Goal: Communication & Community: Answer question/provide support

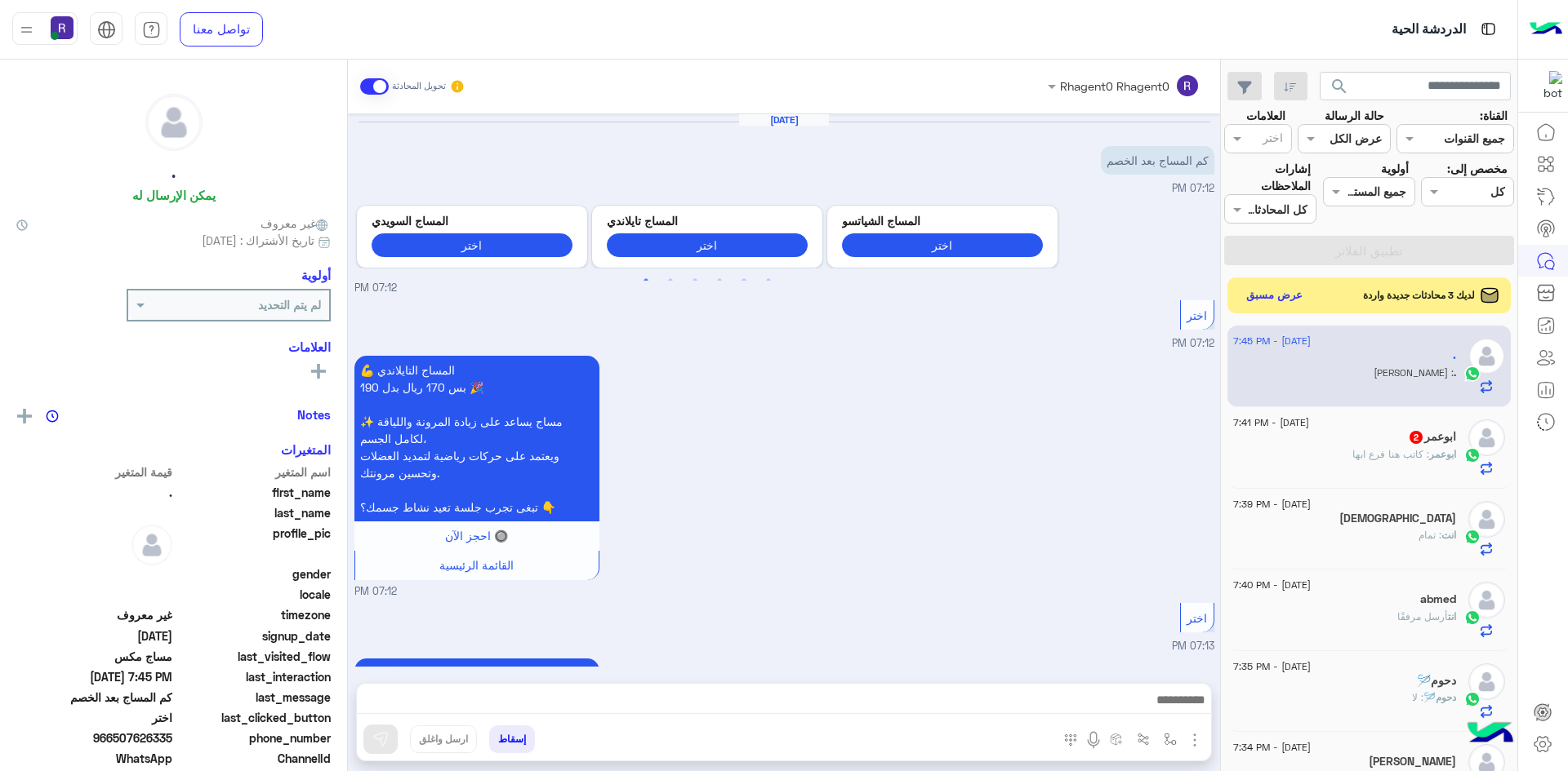
scroll to position [599, 0]
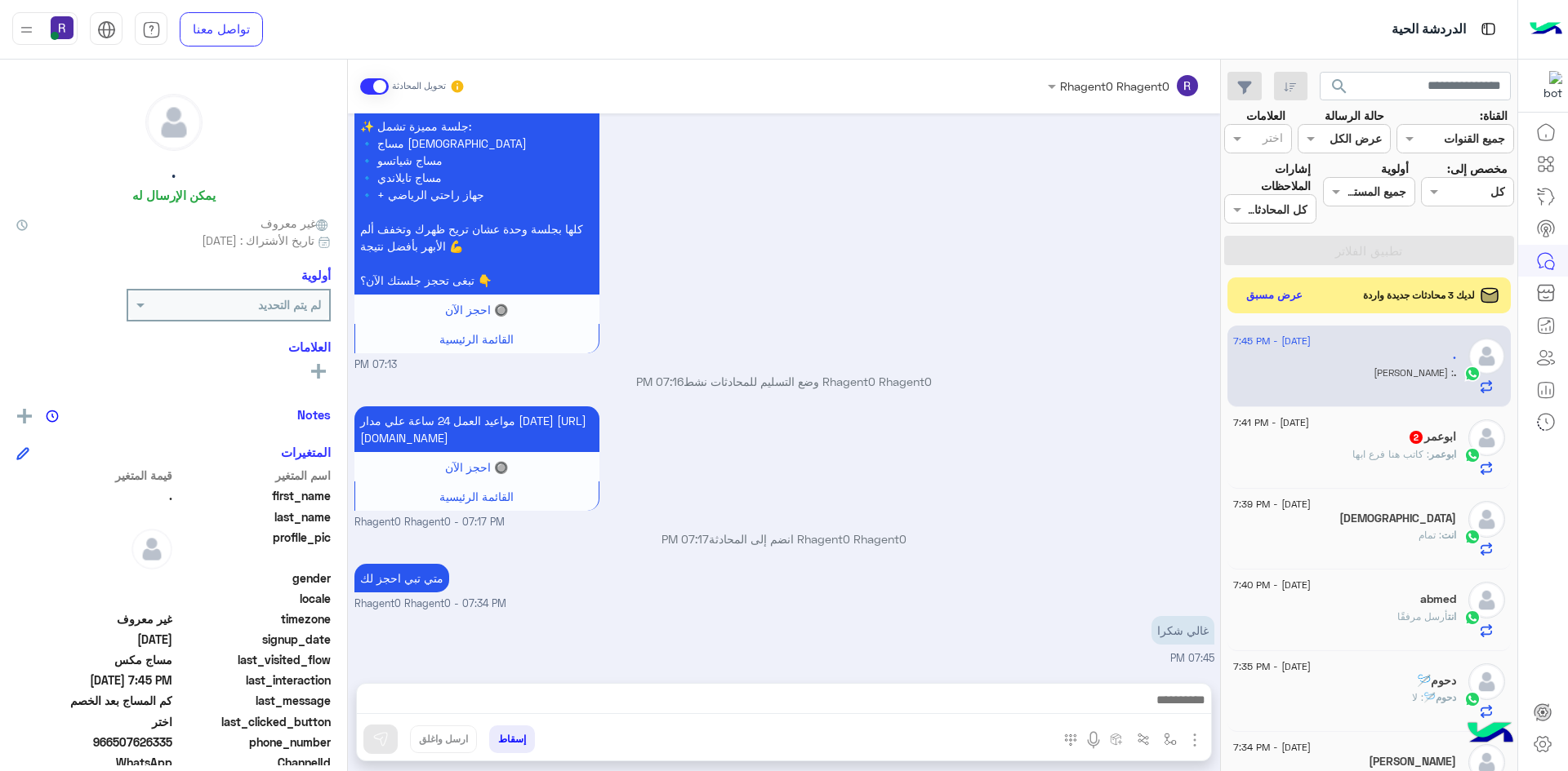
click at [1401, 452] on span ": كاتب هنا فرع ابها" at bounding box center [1391, 454] width 76 height 12
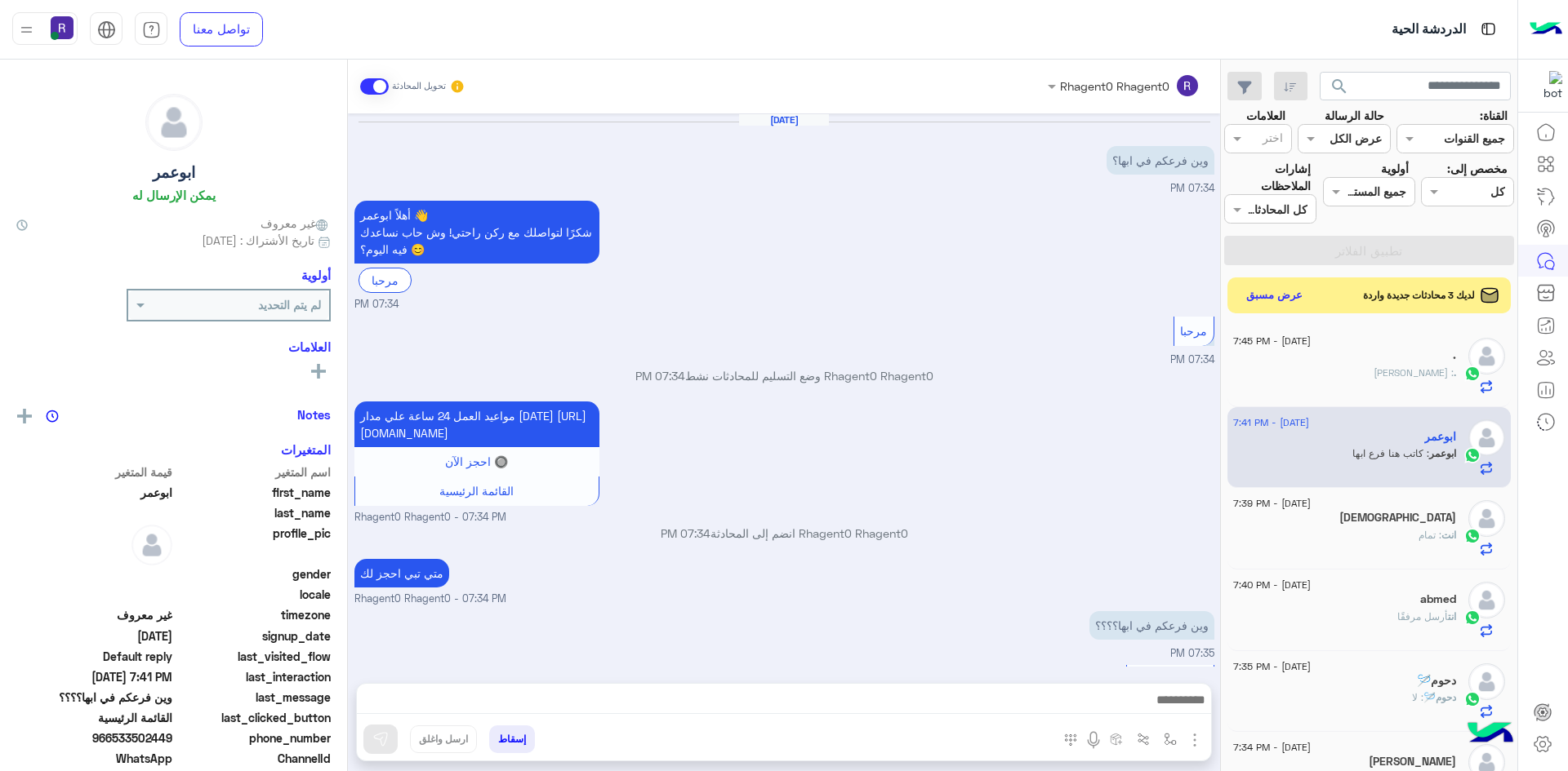
scroll to position [339, 0]
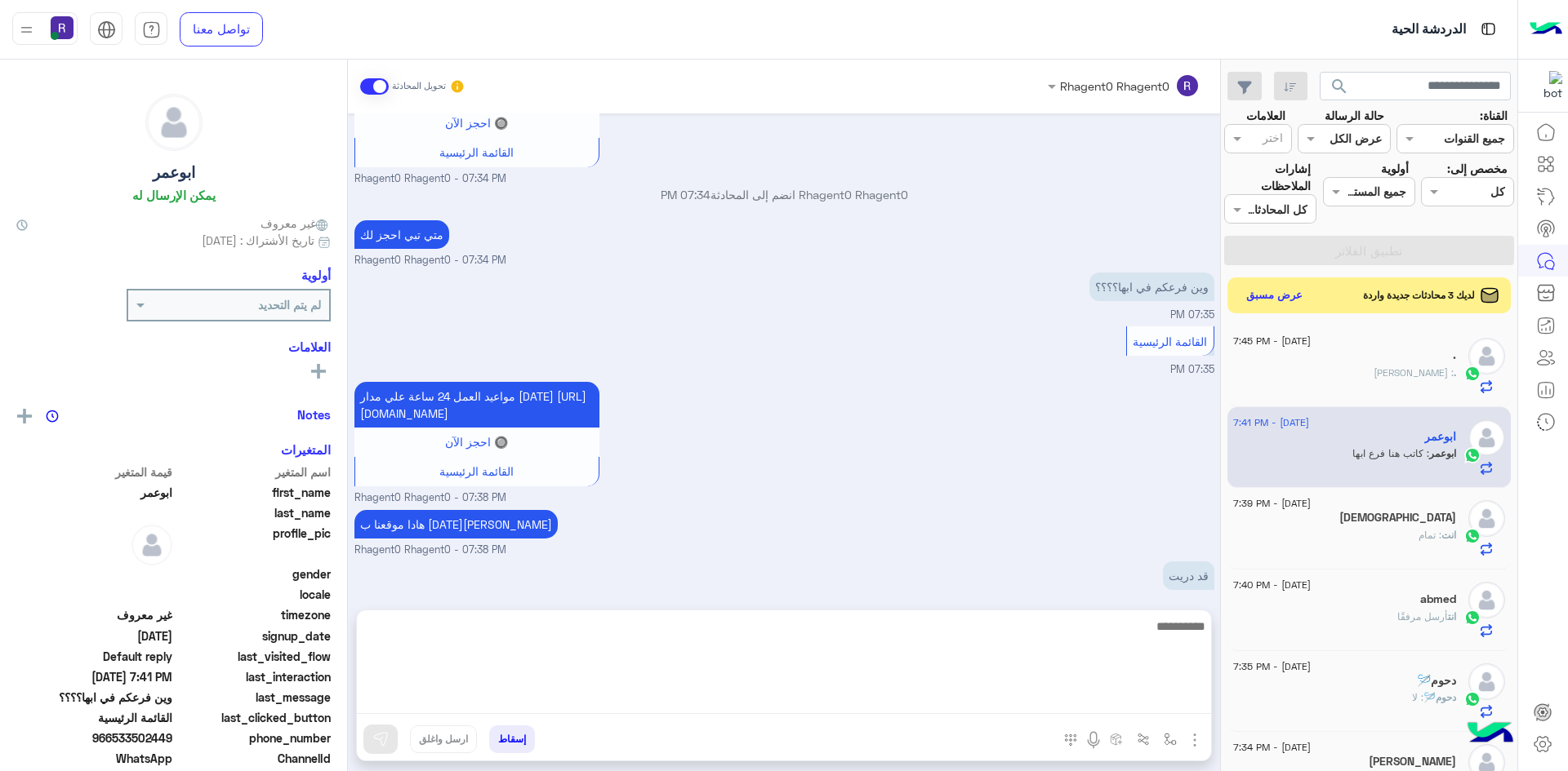
click at [1154, 699] on textarea at bounding box center [783, 665] width 854 height 98
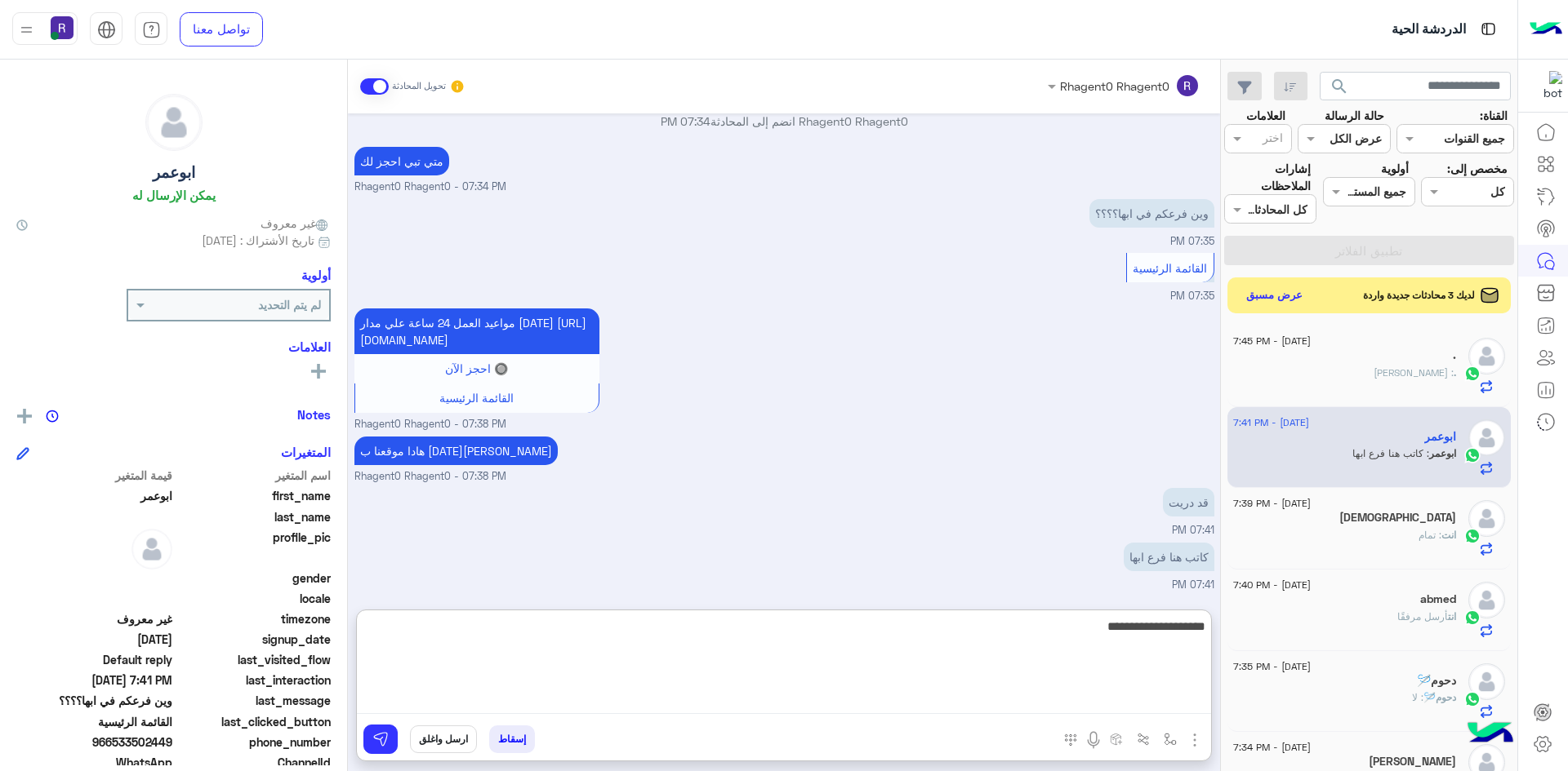
type textarea "**********"
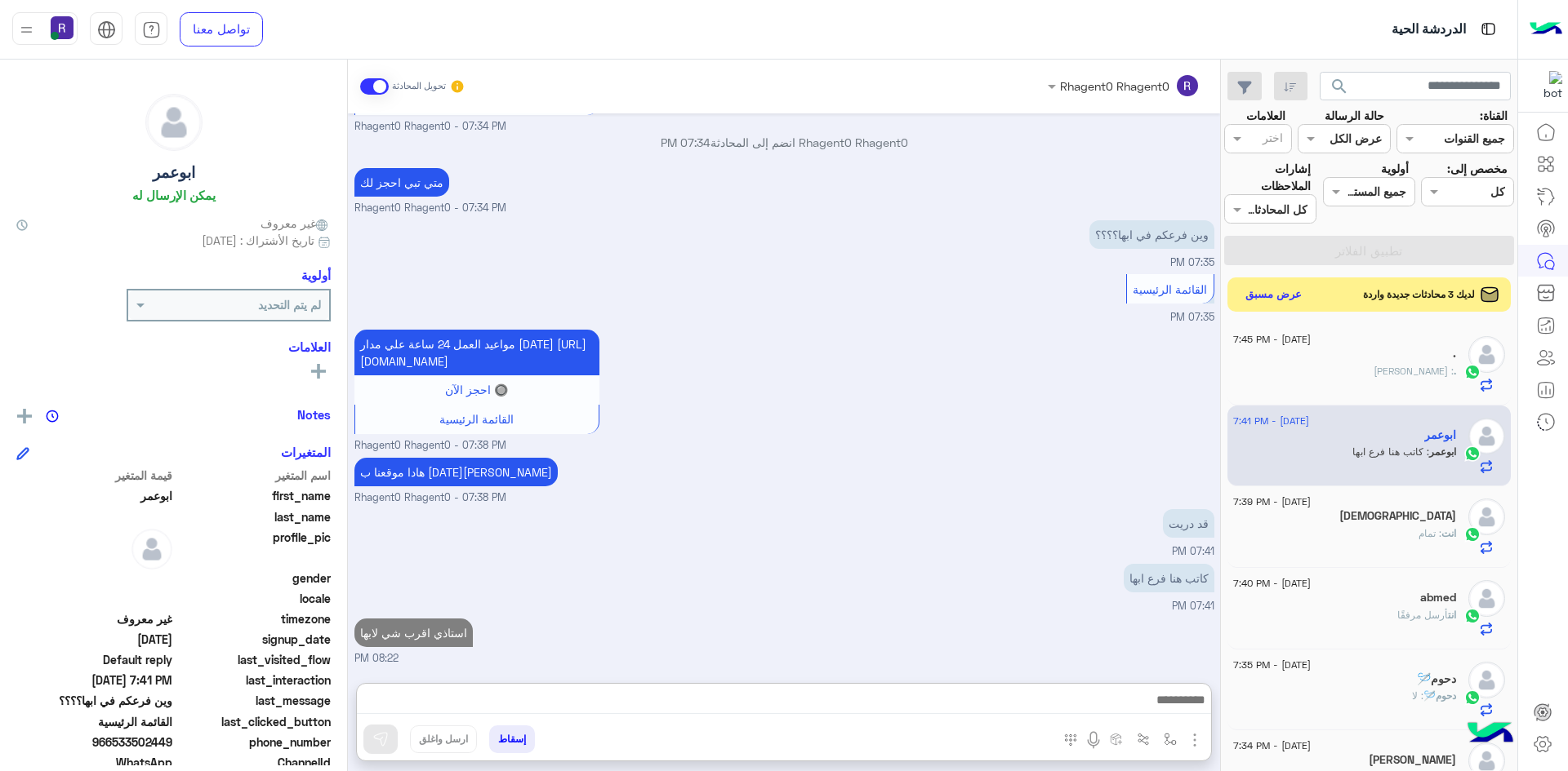
click at [1264, 286] on button "عرض مسبق" at bounding box center [1274, 295] width 69 height 22
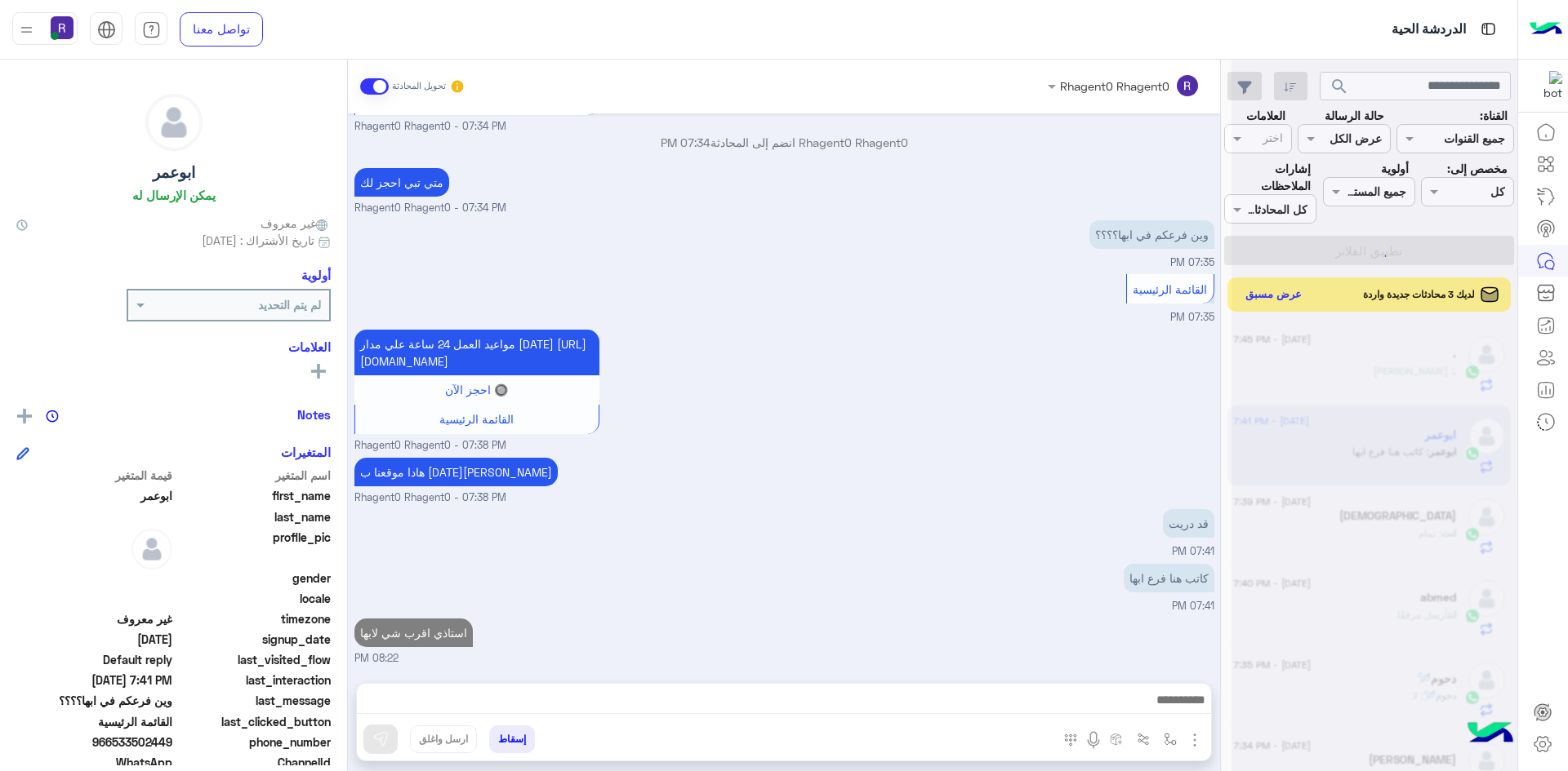
scroll to position [391, 0]
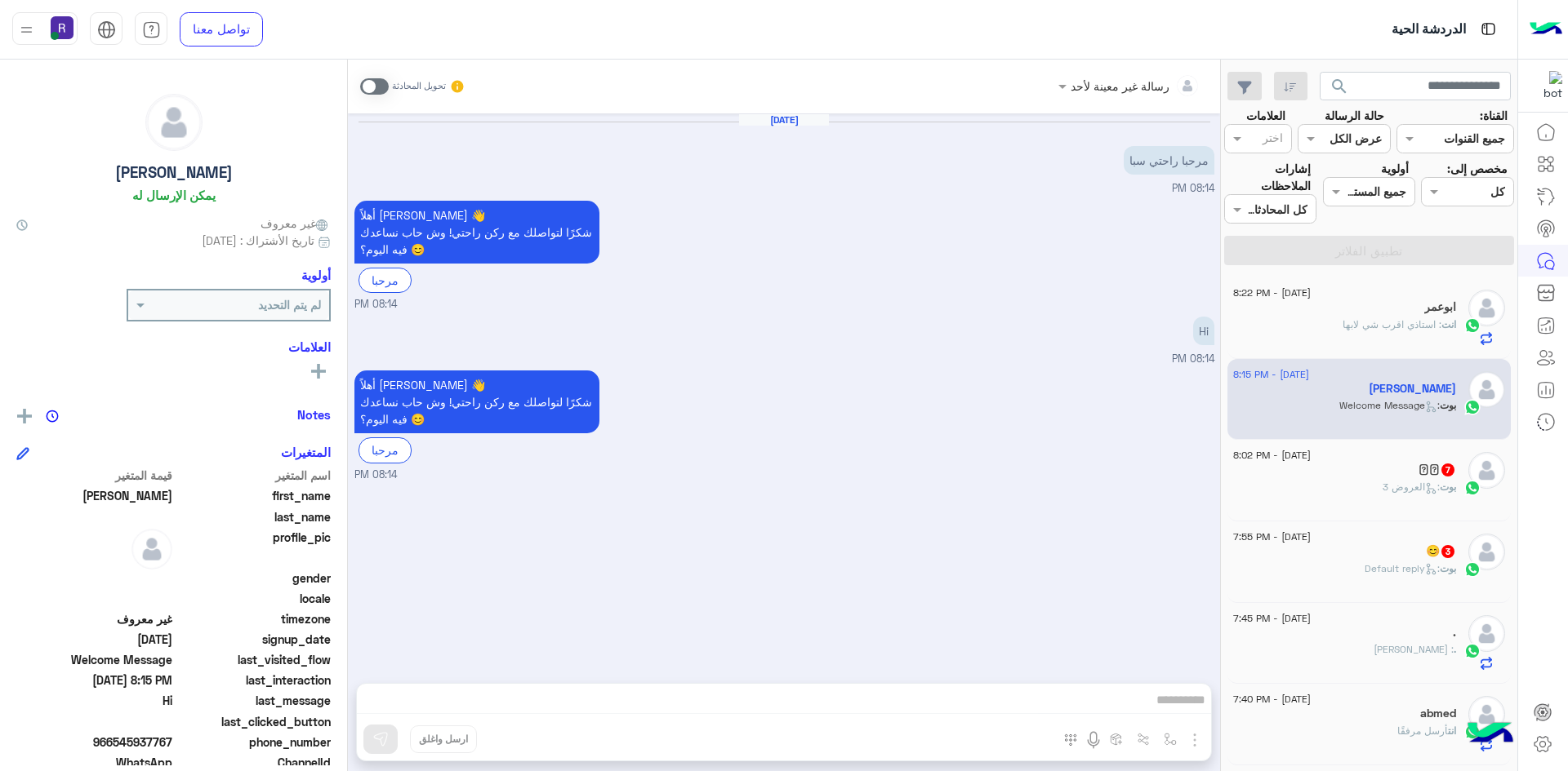
click at [374, 80] on span at bounding box center [373, 86] width 28 height 17
click at [1192, 734] on img "button" at bounding box center [1195, 741] width 20 height 20
click at [1182, 691] on button "الصور" at bounding box center [1169, 703] width 70 height 32
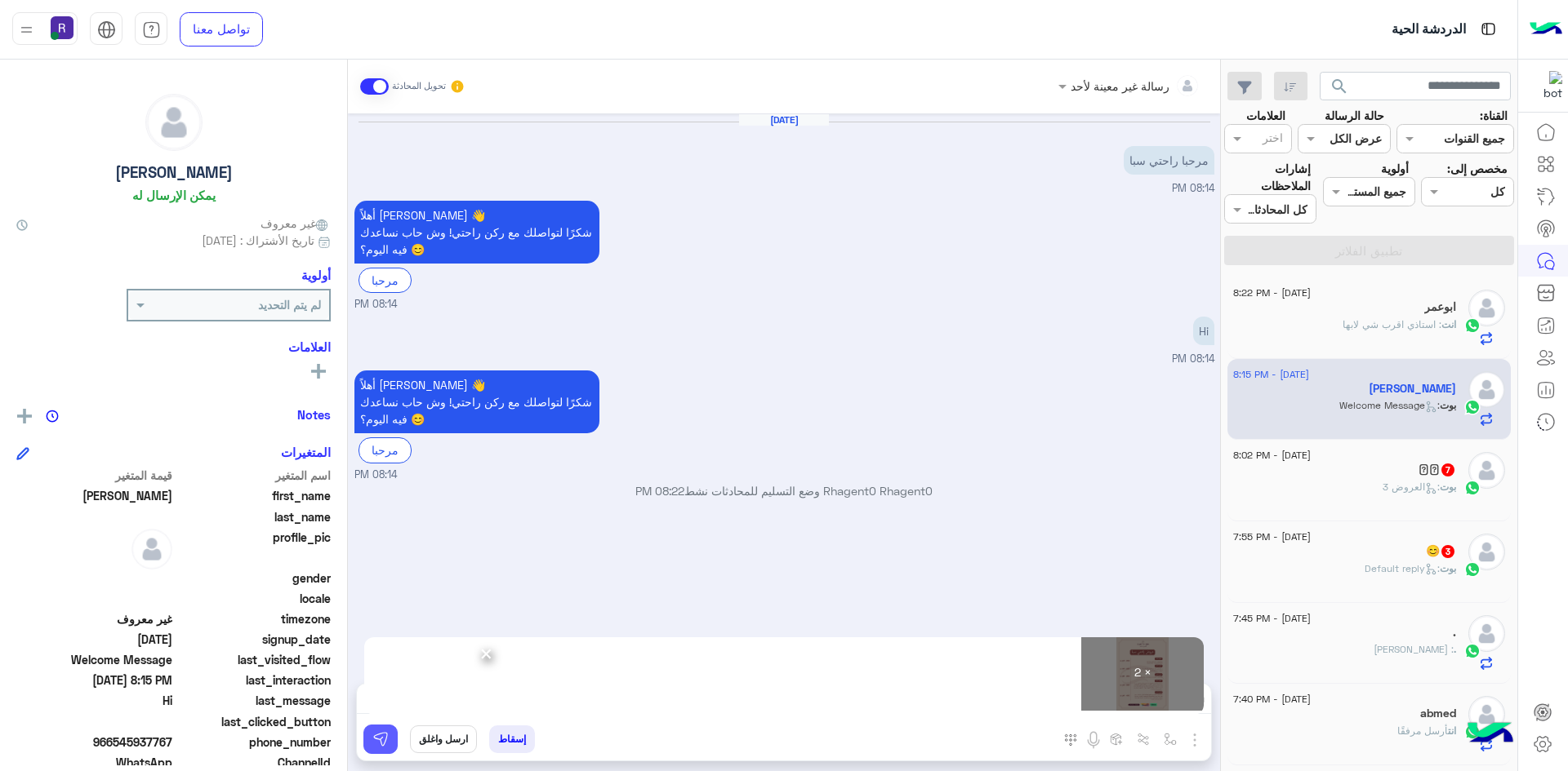
click at [384, 748] on button at bounding box center [380, 740] width 34 height 29
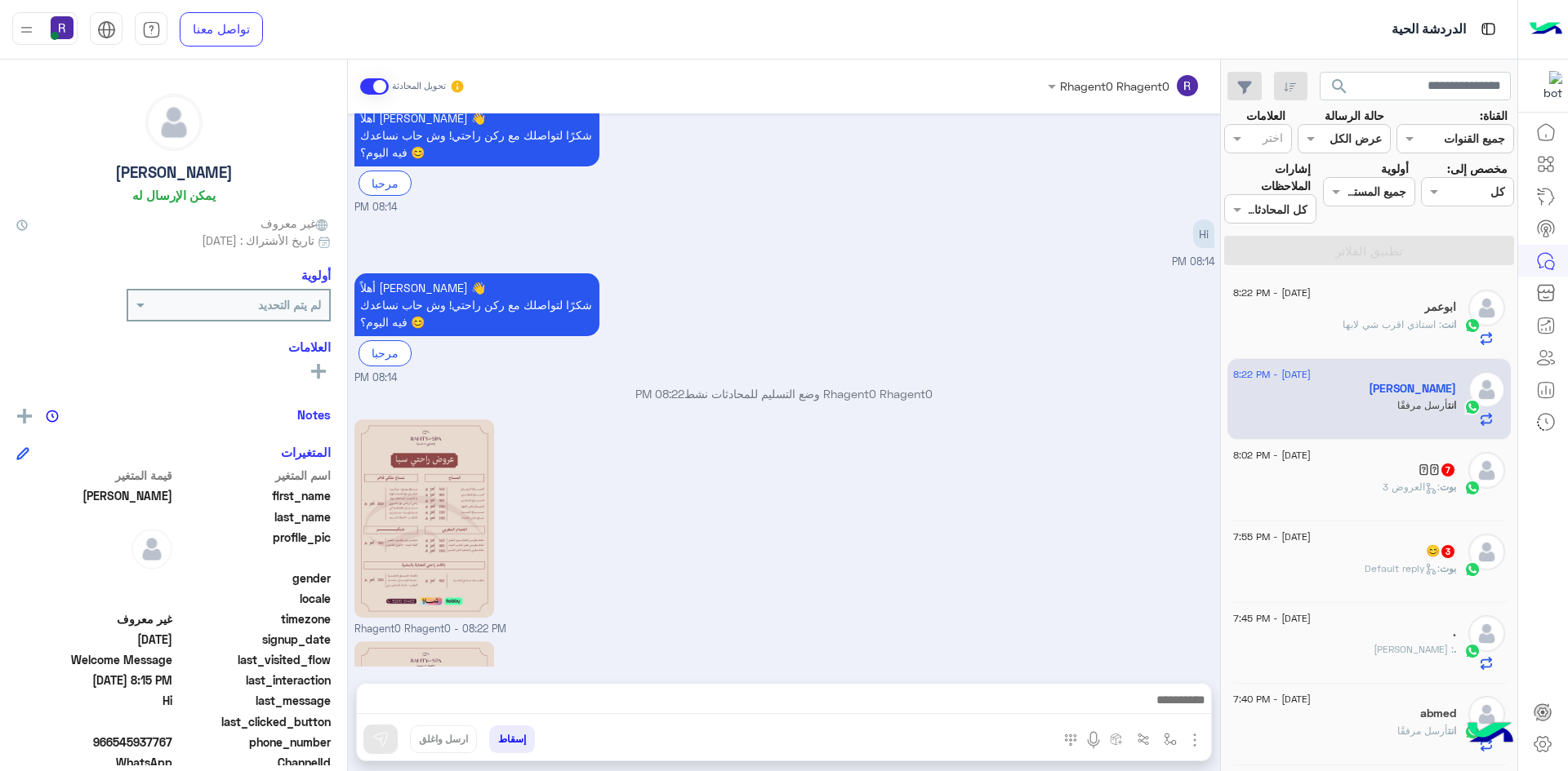
scroll to position [319, 0]
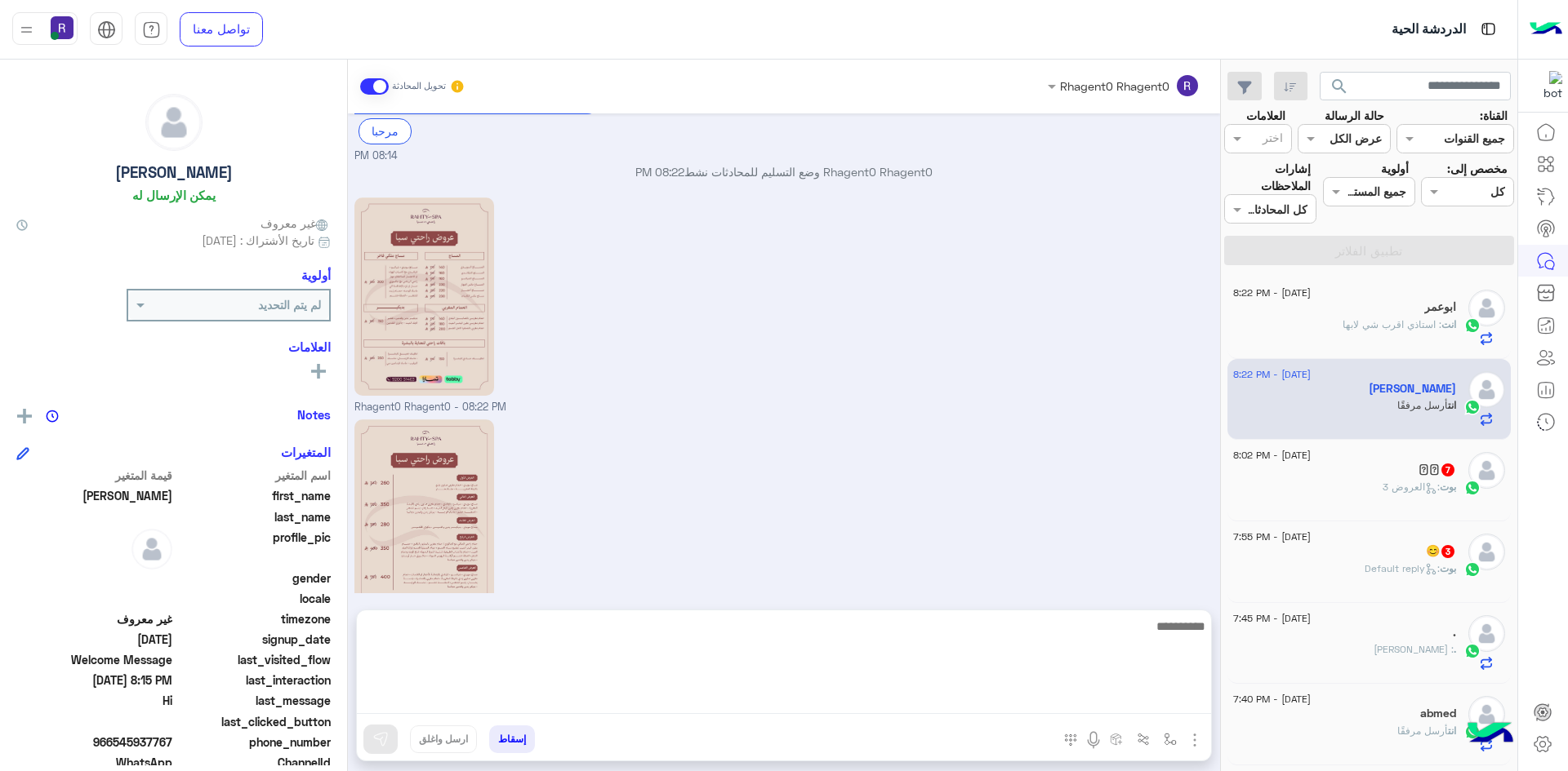
click at [717, 698] on textarea at bounding box center [783, 665] width 854 height 98
paste textarea "**********"
type textarea "**********"
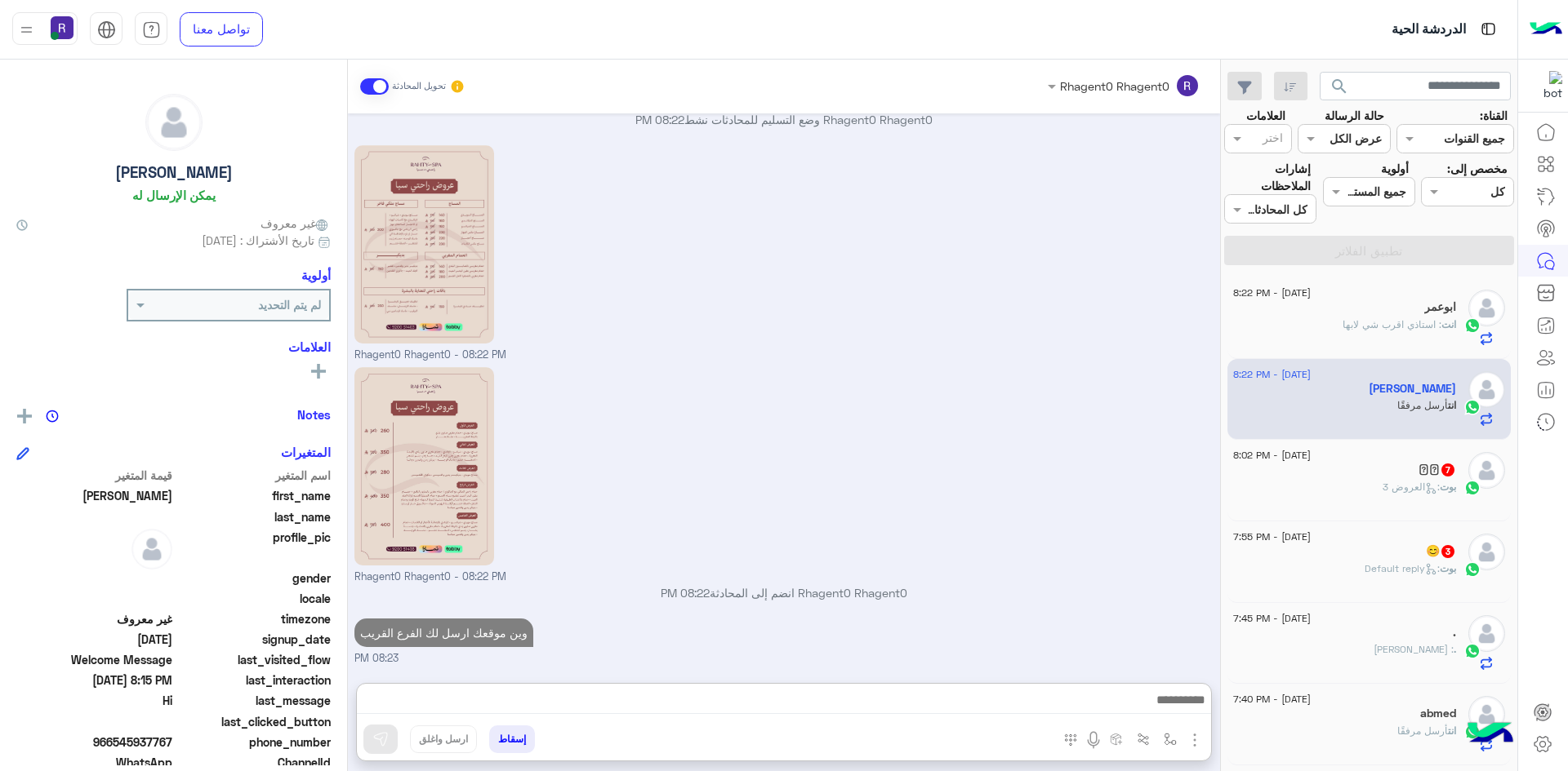
click at [1368, 478] on div "𓊿𓊿 7" at bounding box center [1344, 470] width 222 height 17
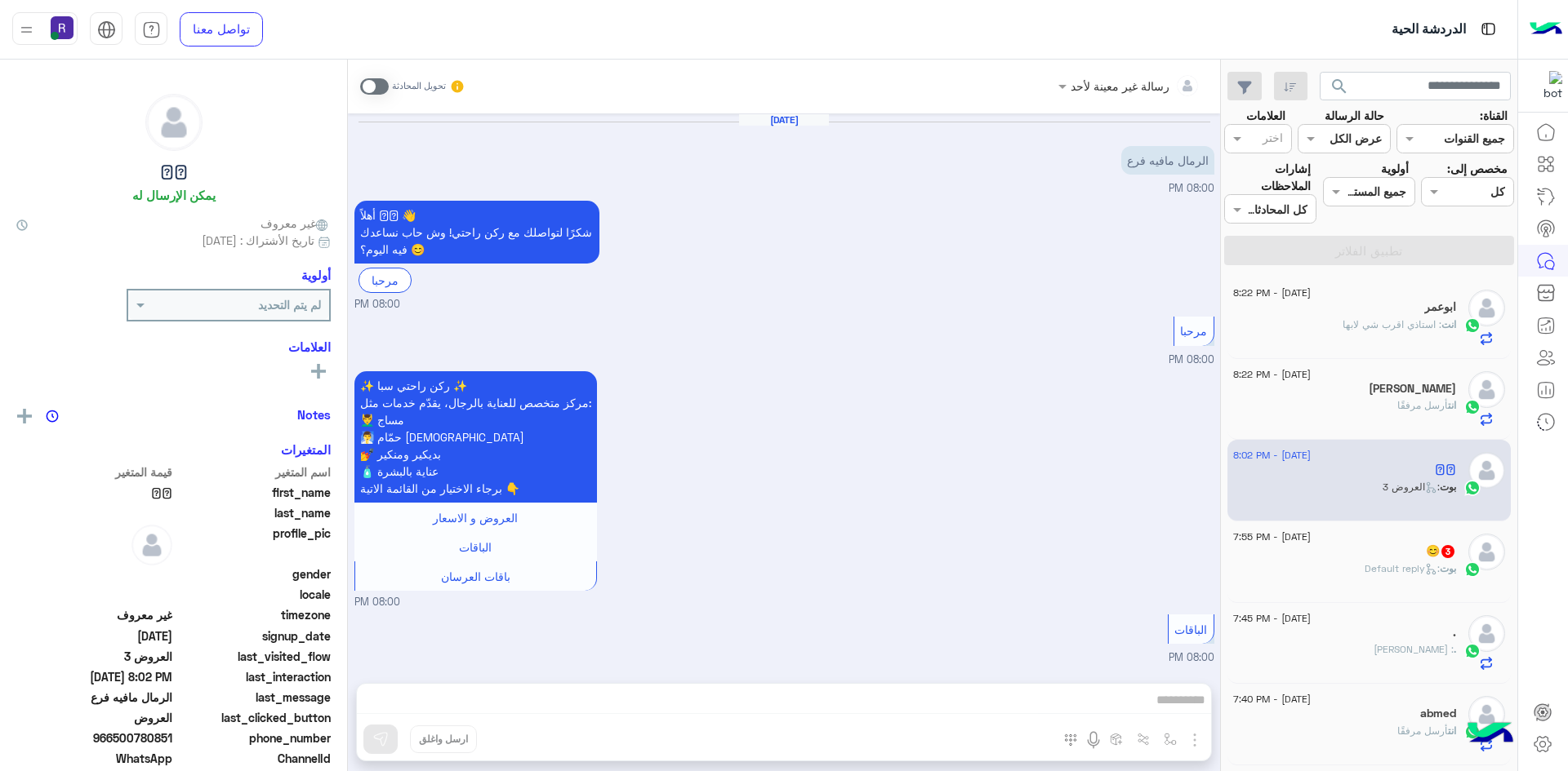
scroll to position [1754, 0]
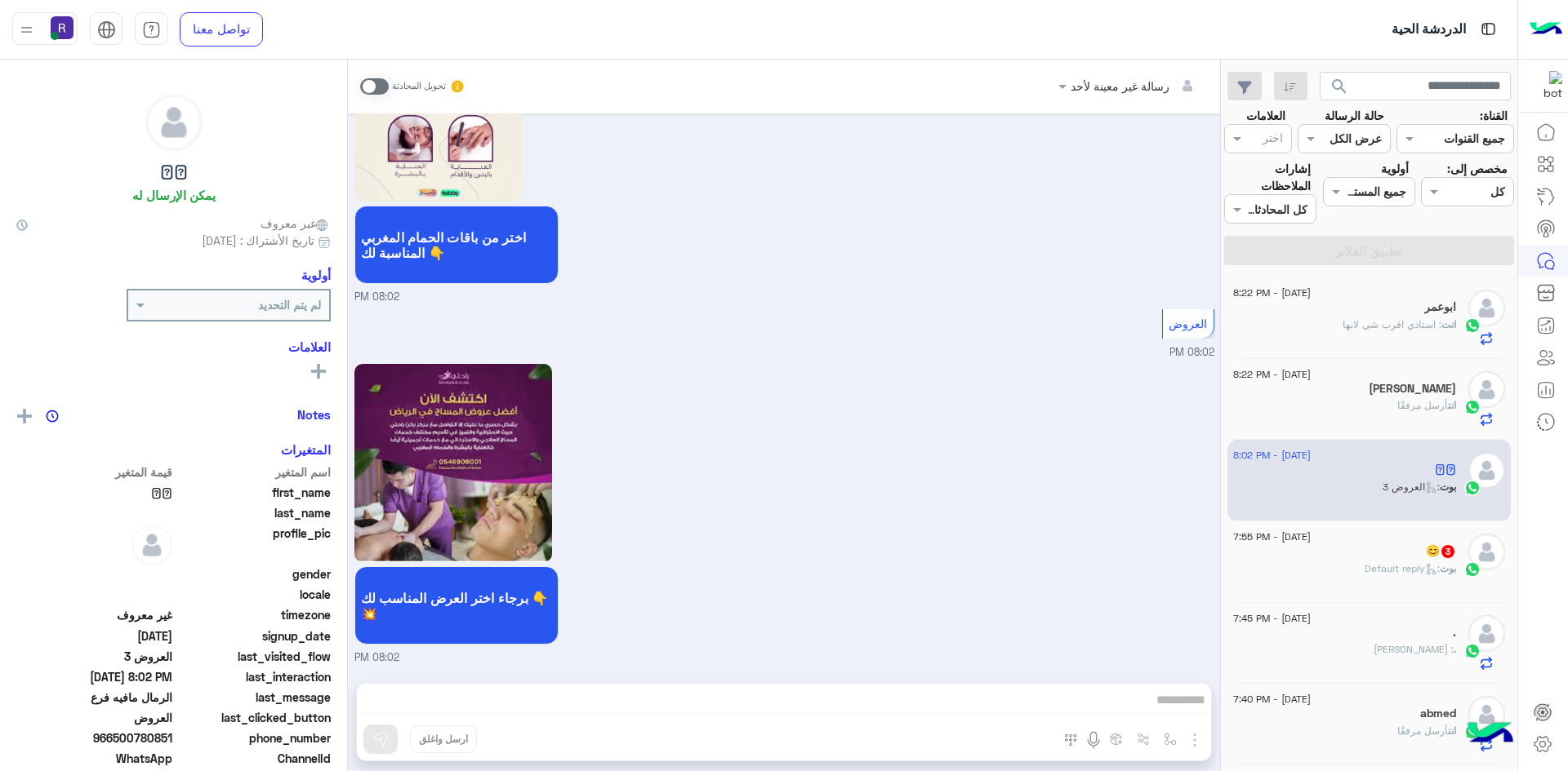
drag, startPoint x: 374, startPoint y: 91, endPoint x: 463, endPoint y: 139, distance: 101.1
click at [374, 91] on span at bounding box center [373, 86] width 28 height 17
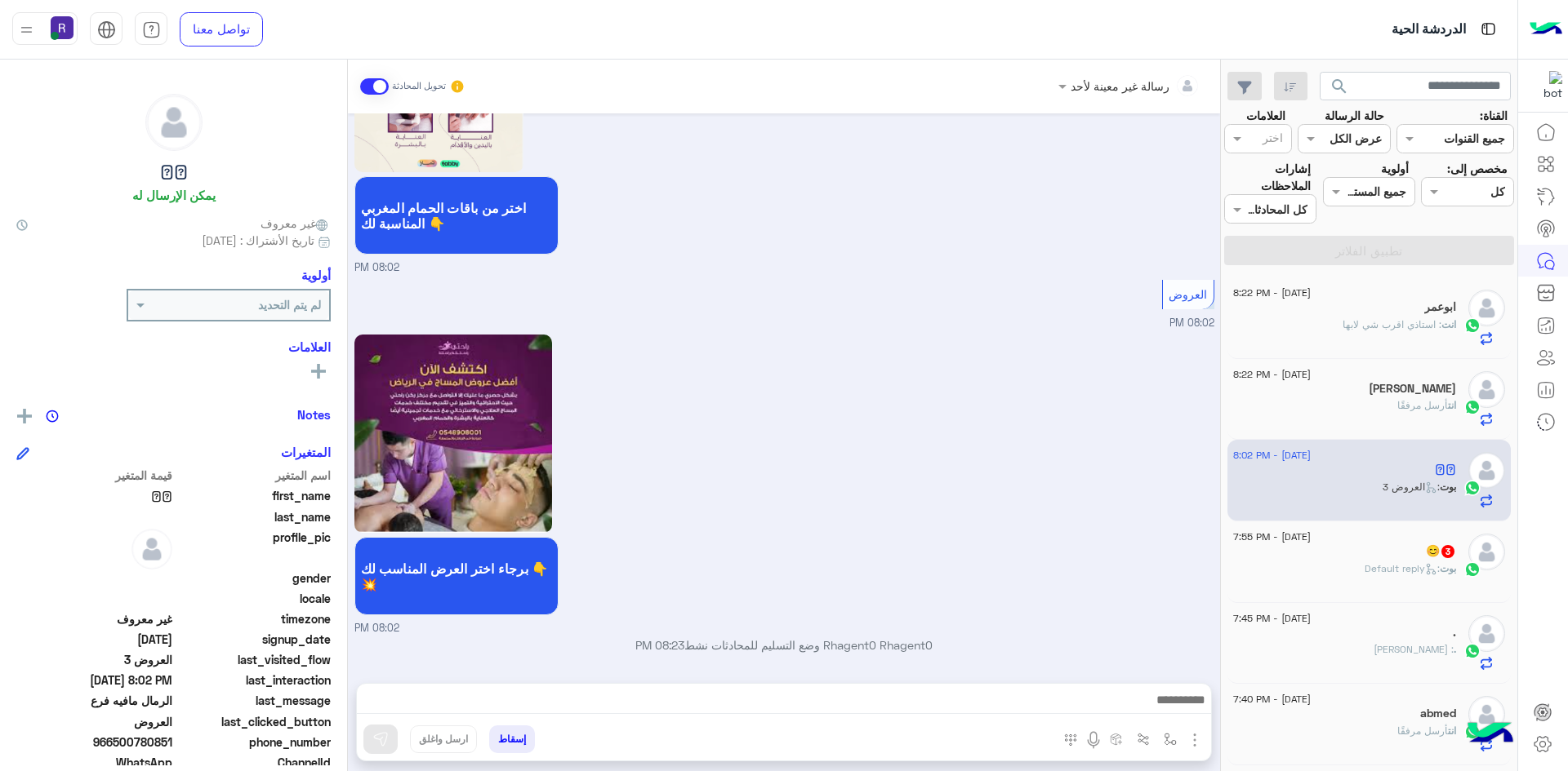
click at [1188, 733] on img "button" at bounding box center [1195, 741] width 20 height 20
click at [1167, 700] on span "الصور" at bounding box center [1162, 704] width 30 height 19
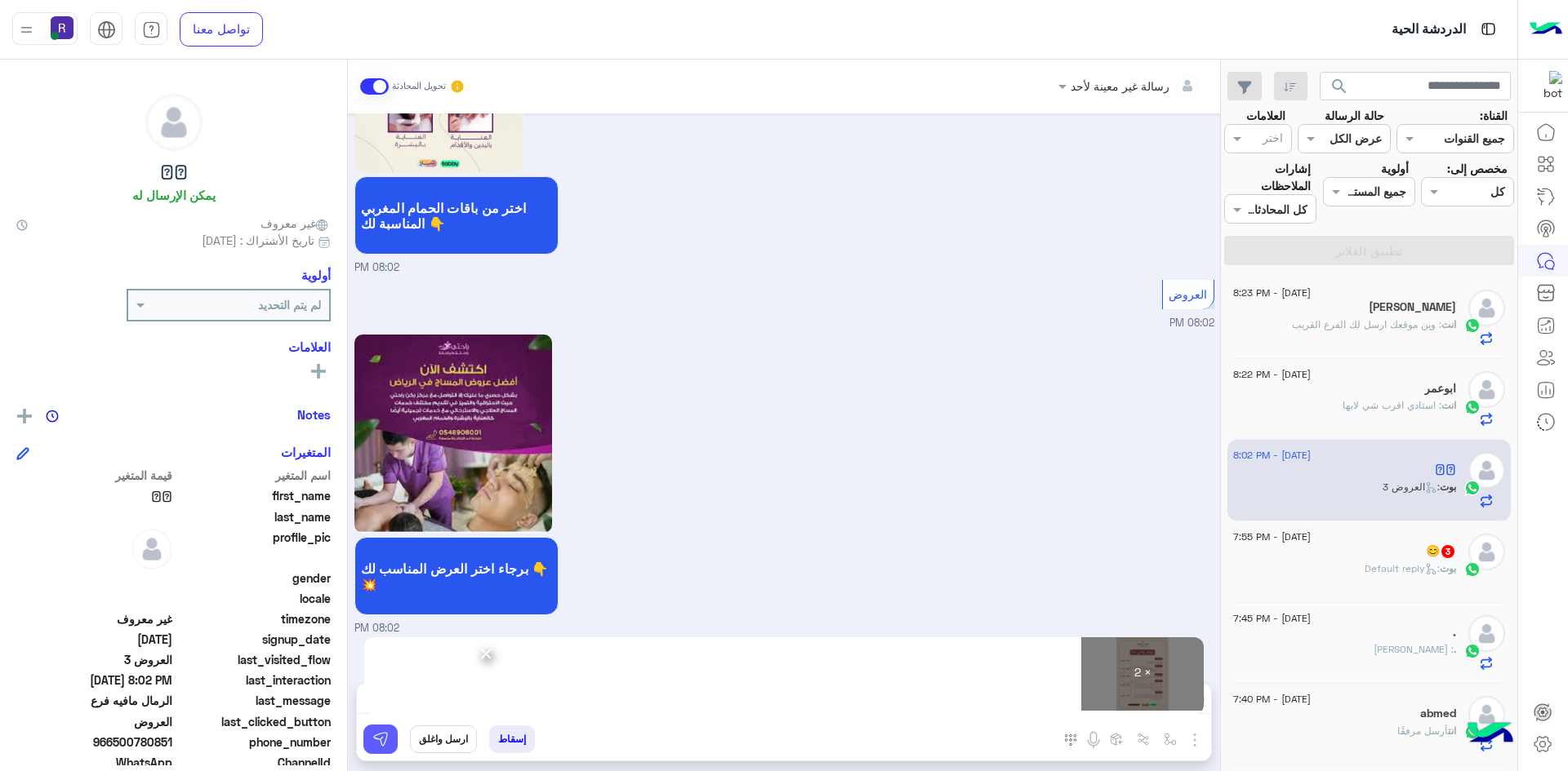
click at [391, 736] on button at bounding box center [380, 740] width 34 height 29
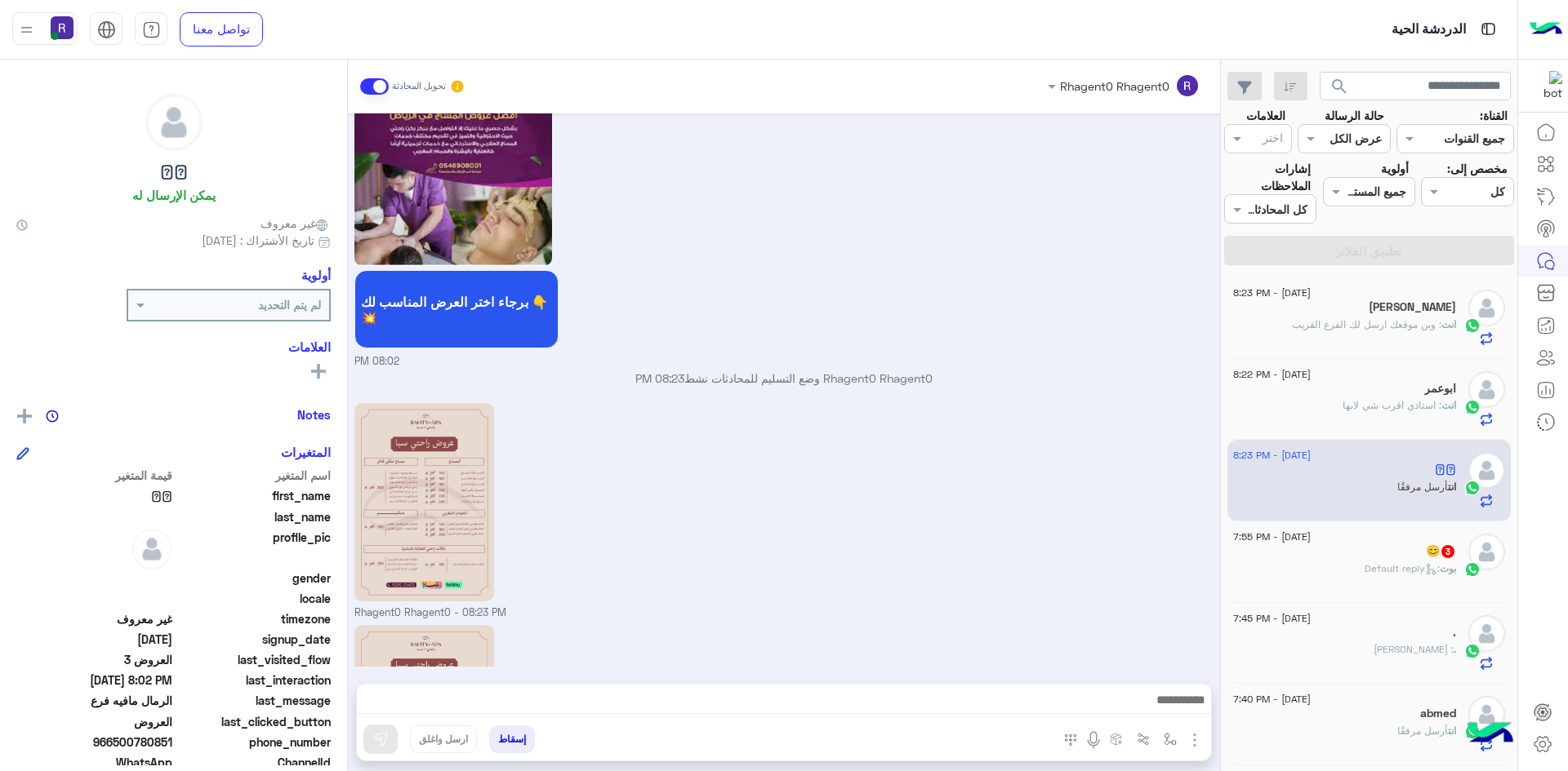
scroll to position [2257, 0]
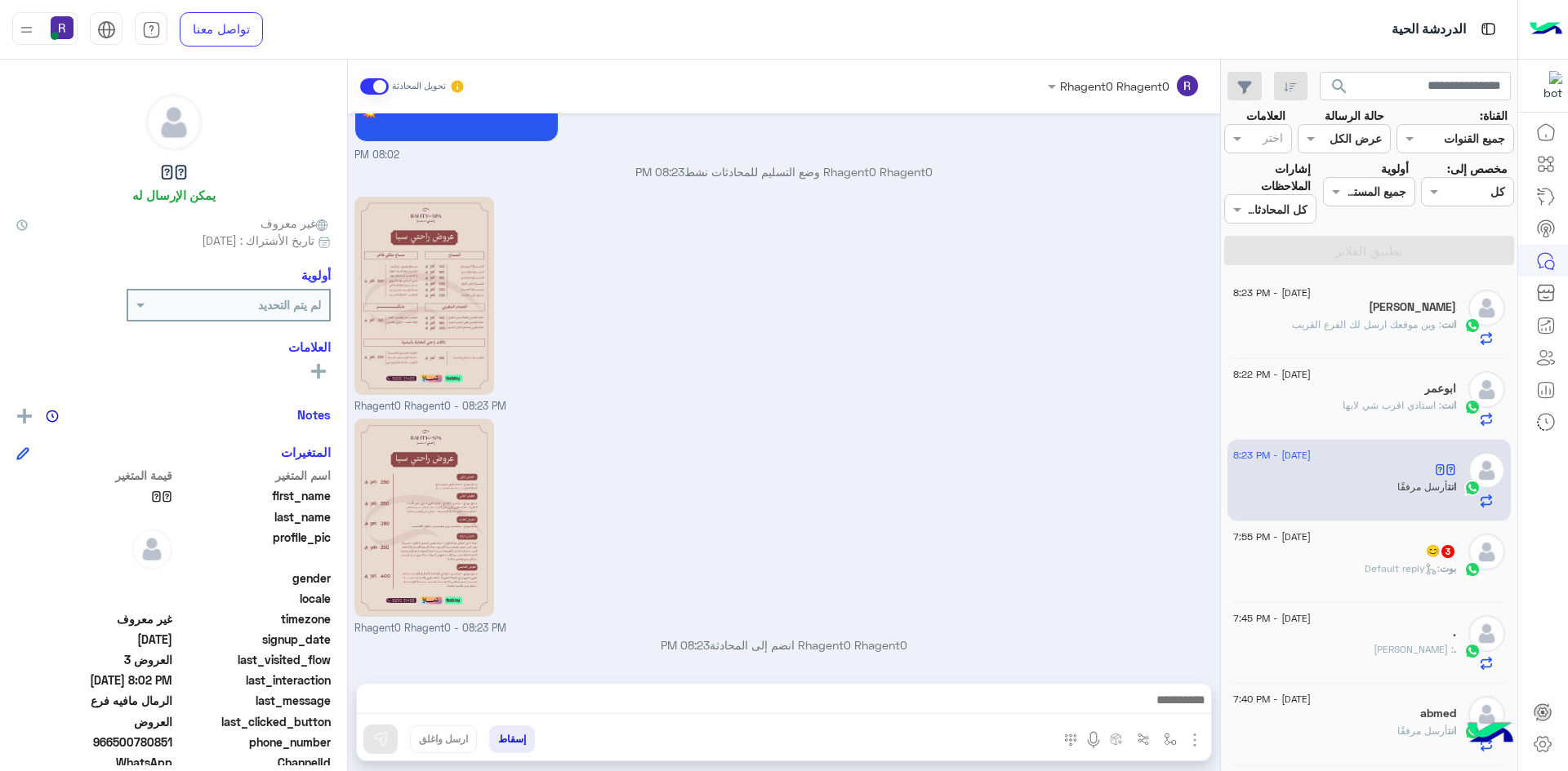
click at [1455, 556] on div "[DATE] - 7:55 PM 😊 3 بوت : Default reply" at bounding box center [1368, 561] width 271 height 56
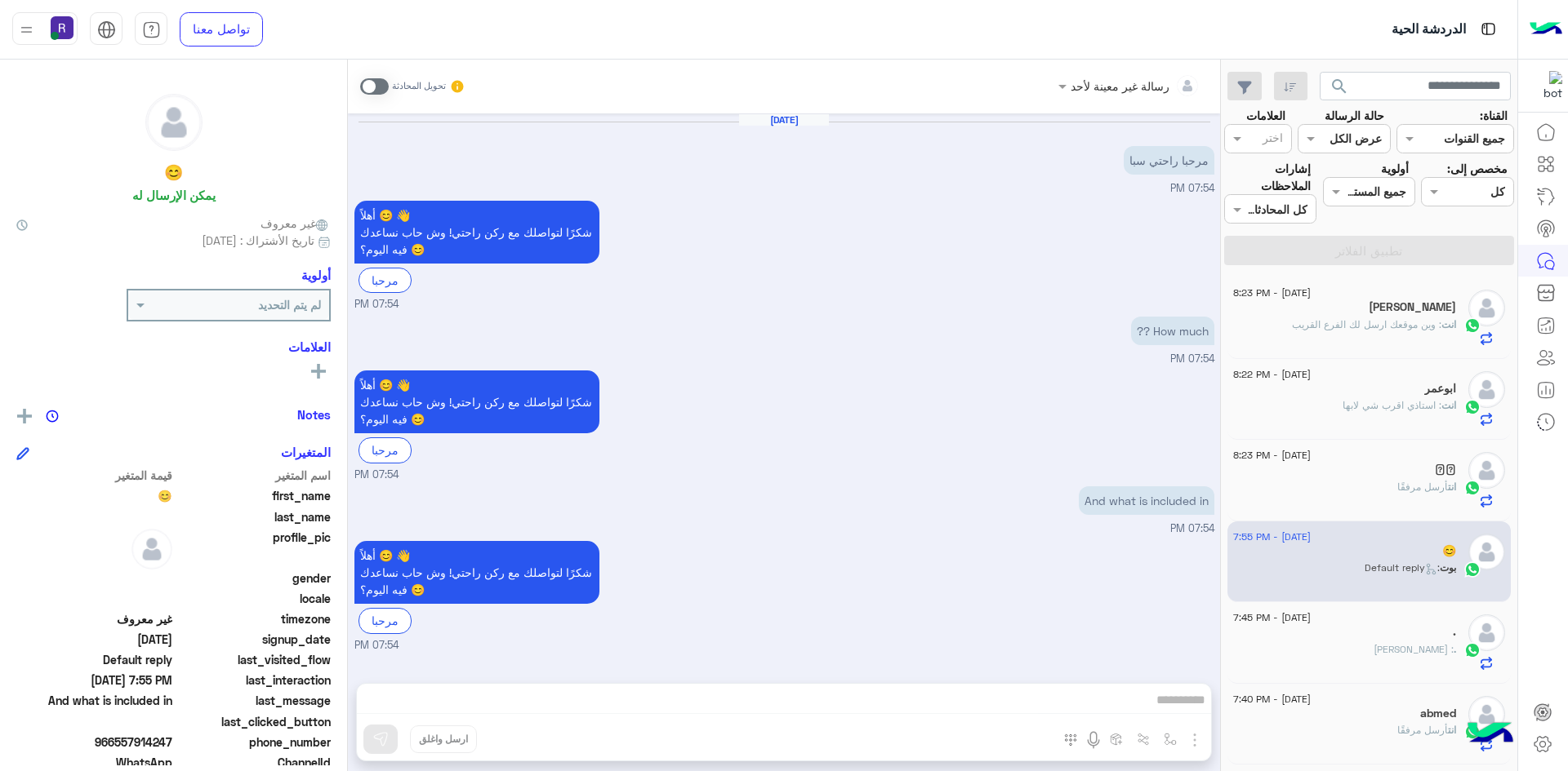
click at [367, 90] on span at bounding box center [373, 86] width 28 height 17
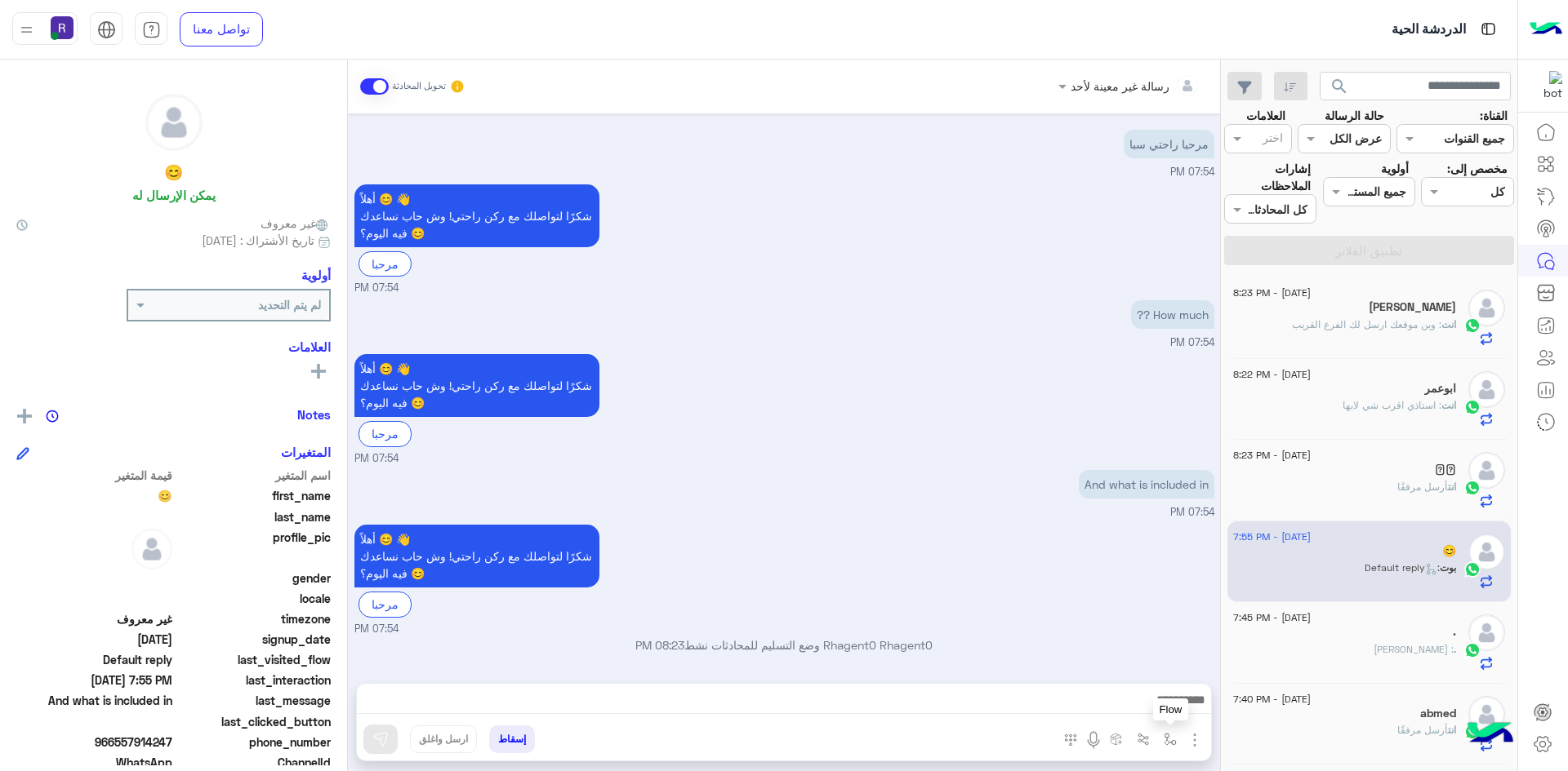
click at [1165, 740] on img "button" at bounding box center [1169, 739] width 13 height 13
click at [1148, 707] on input "text" at bounding box center [1119, 703] width 110 height 19
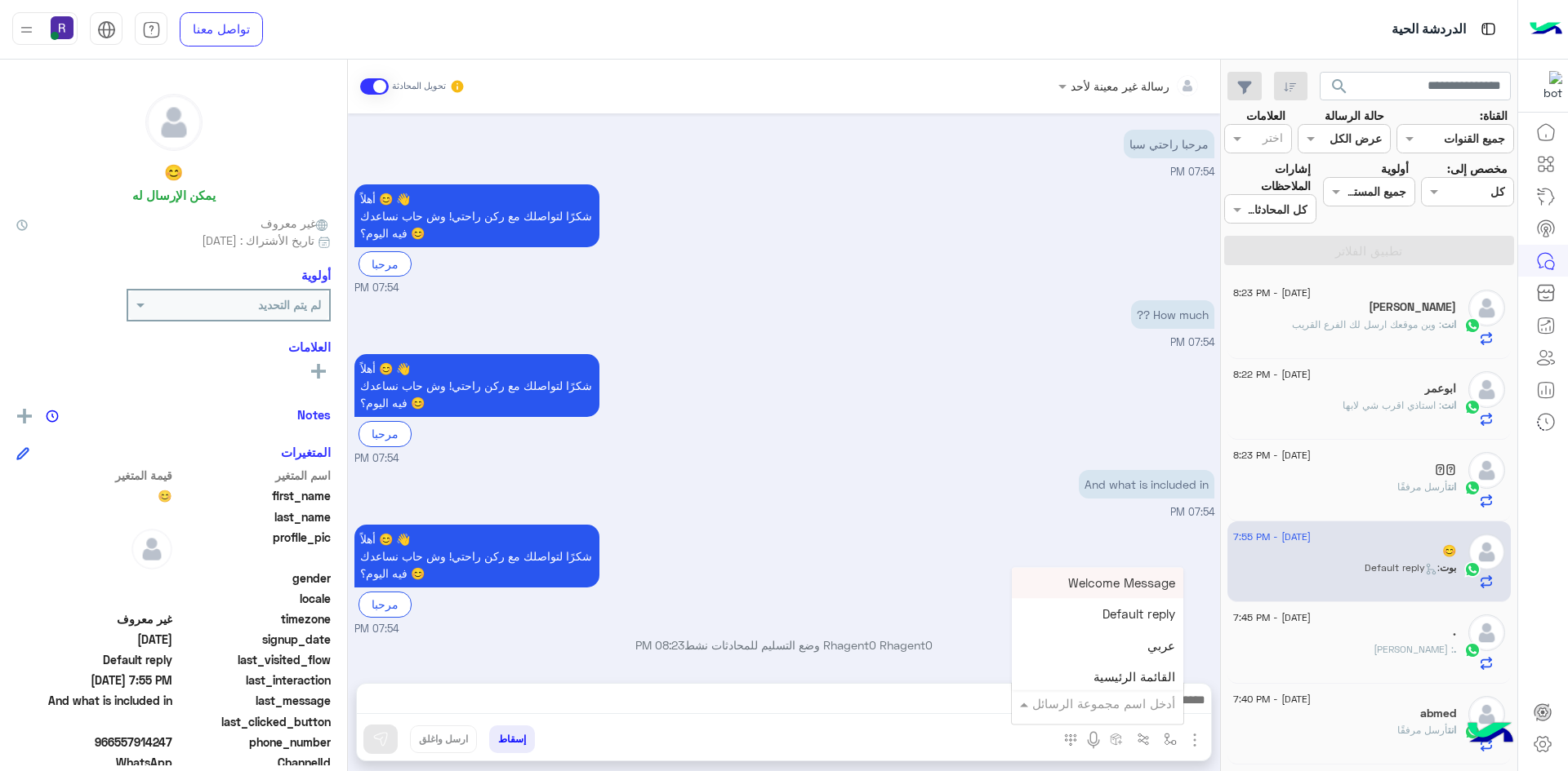
click at [1197, 729] on button "button" at bounding box center [1195, 739] width 22 height 22
click at [1178, 704] on button "الصور" at bounding box center [1169, 703] width 70 height 32
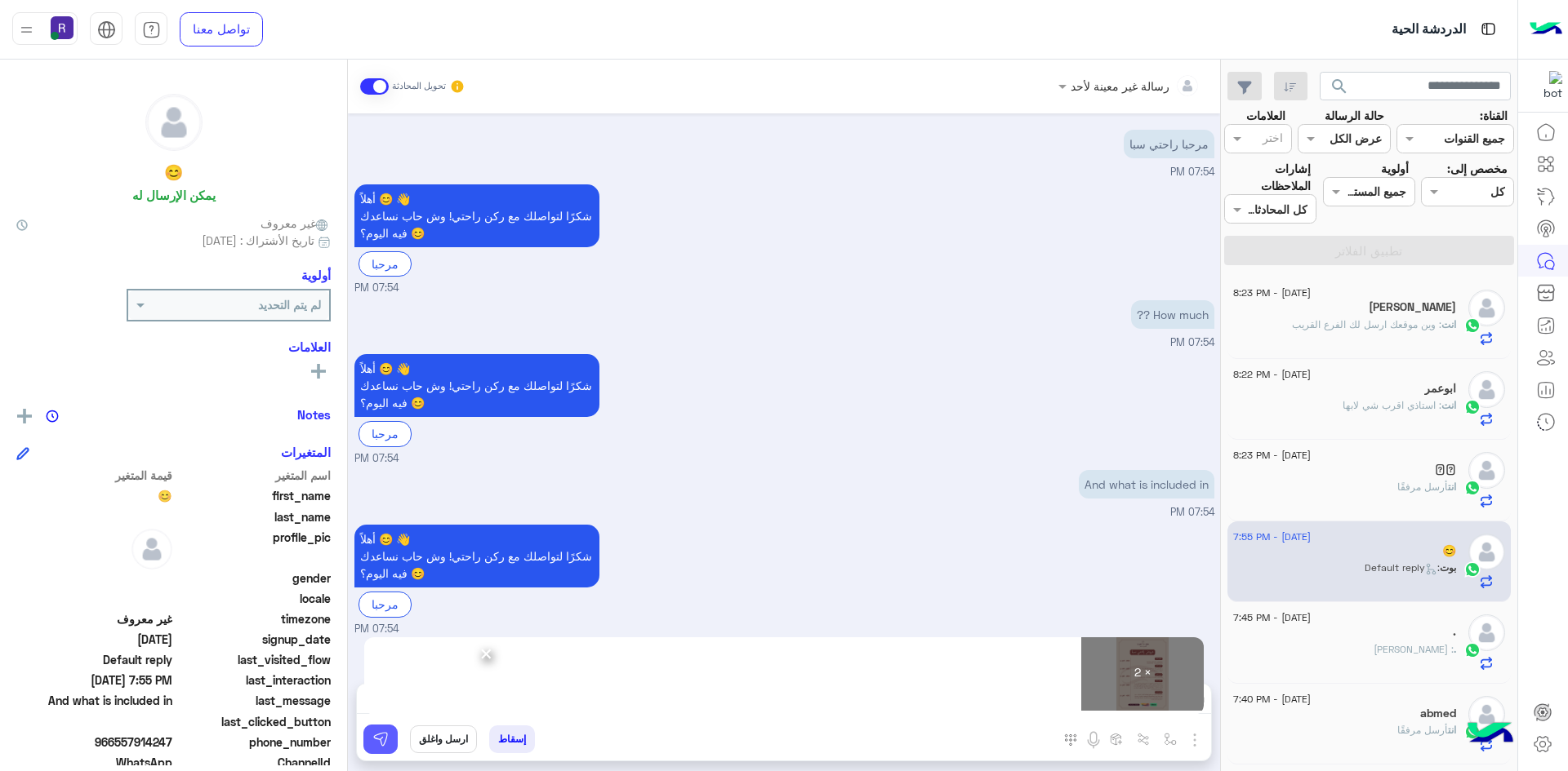
click at [380, 739] on img at bounding box center [380, 739] width 17 height 17
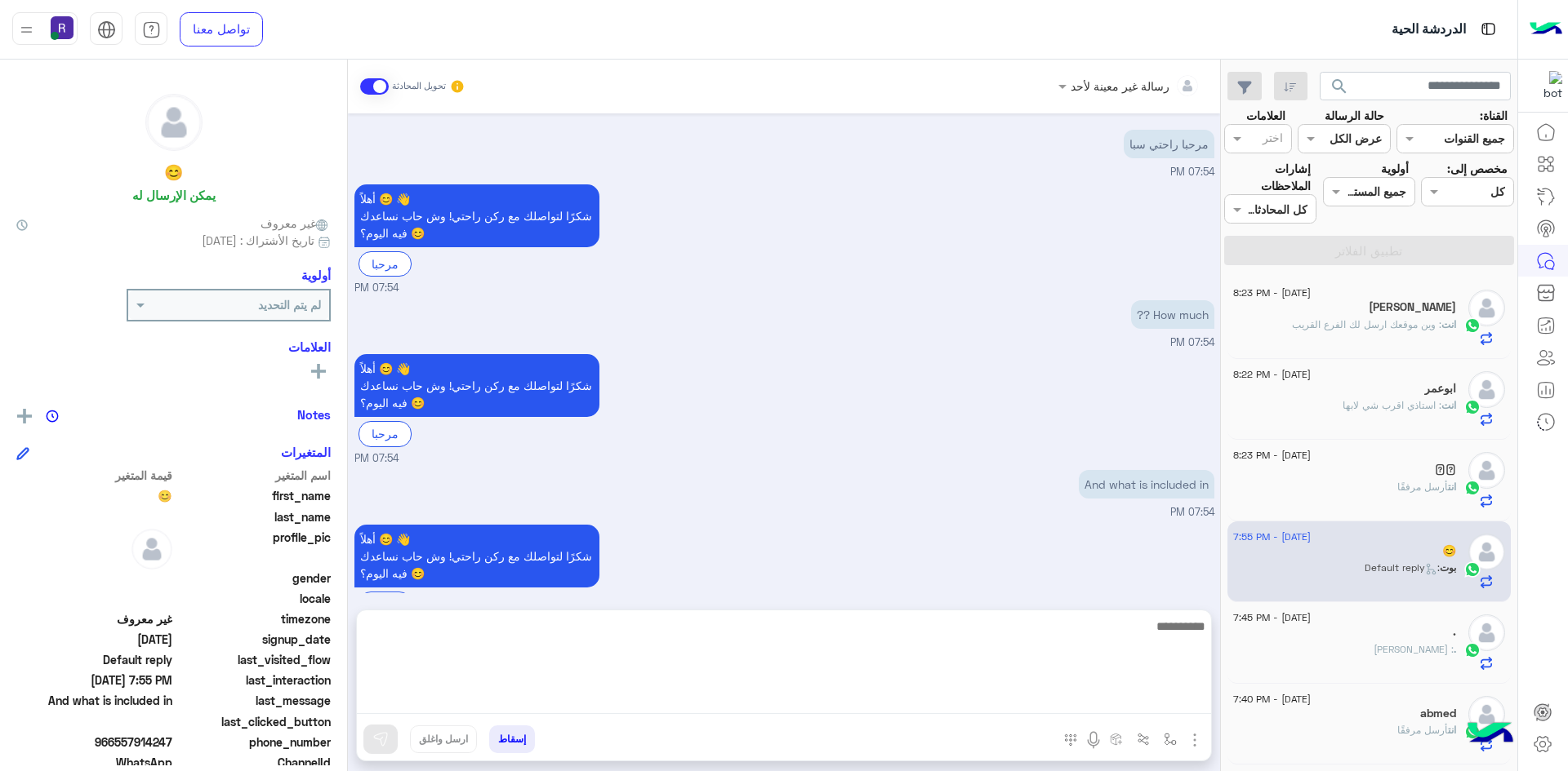
click at [927, 691] on textarea at bounding box center [783, 665] width 854 height 98
paste textarea "**********"
type textarea "**********"
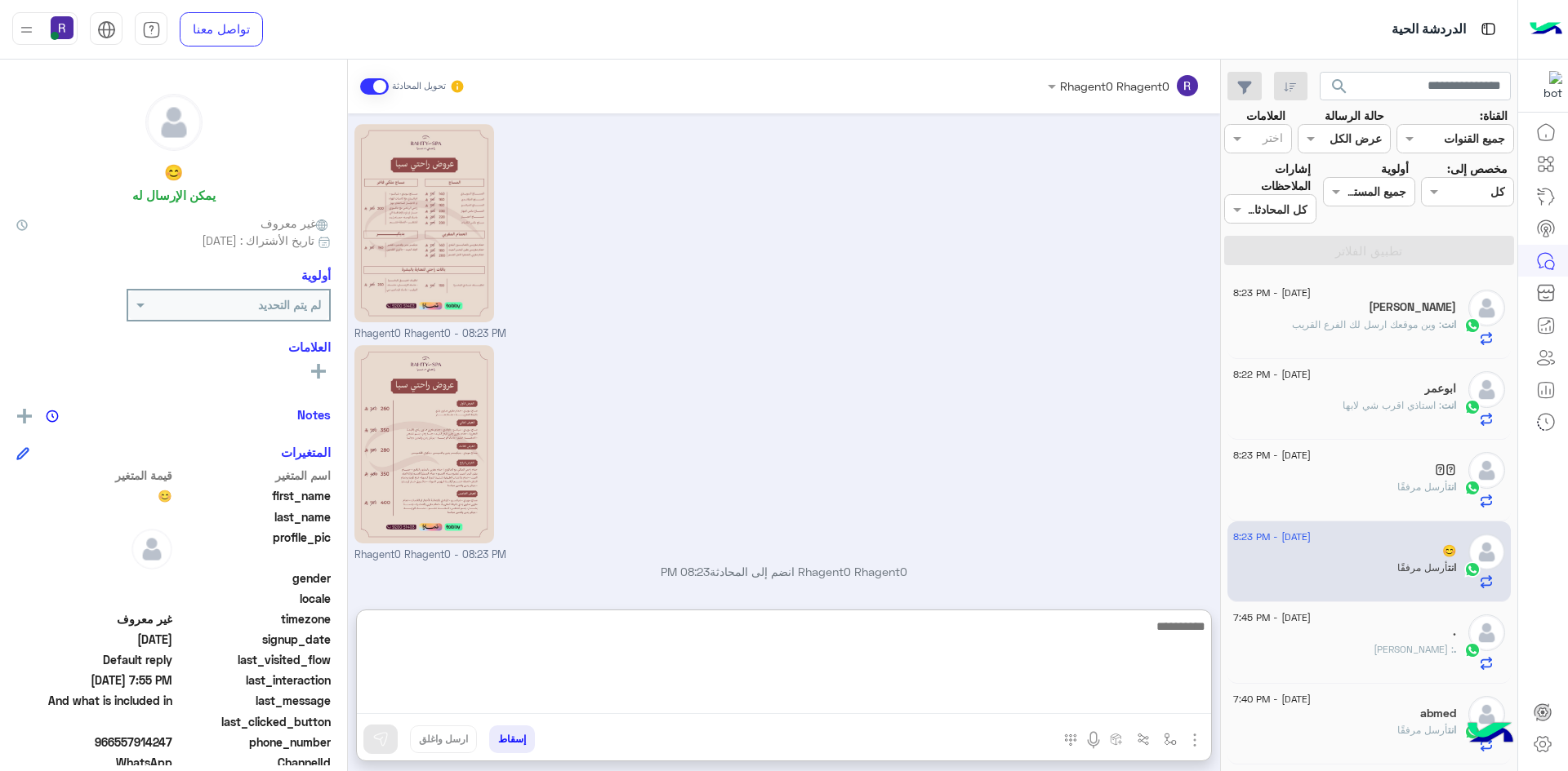
scroll to position [615, 0]
